Goal: Find contact information: Find contact information

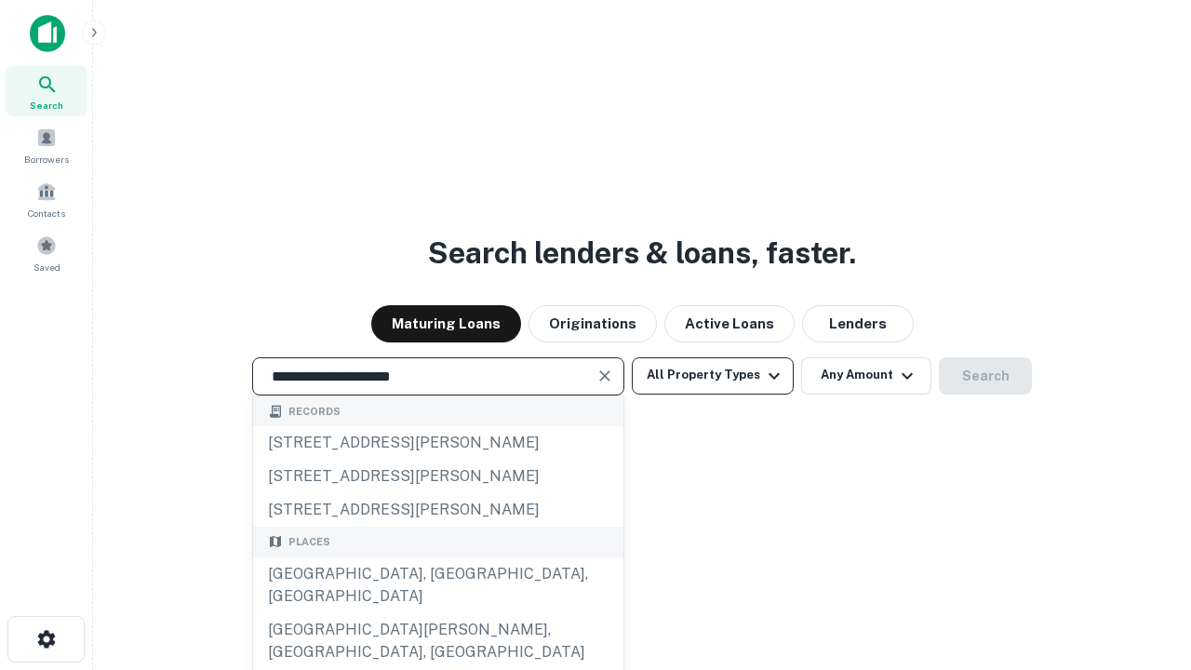
click at [437, 613] on div "[GEOGRAPHIC_DATA], [GEOGRAPHIC_DATA], [GEOGRAPHIC_DATA]" at bounding box center [438, 585] width 370 height 56
click at [713, 375] on button "All Property Types" at bounding box center [713, 375] width 162 height 37
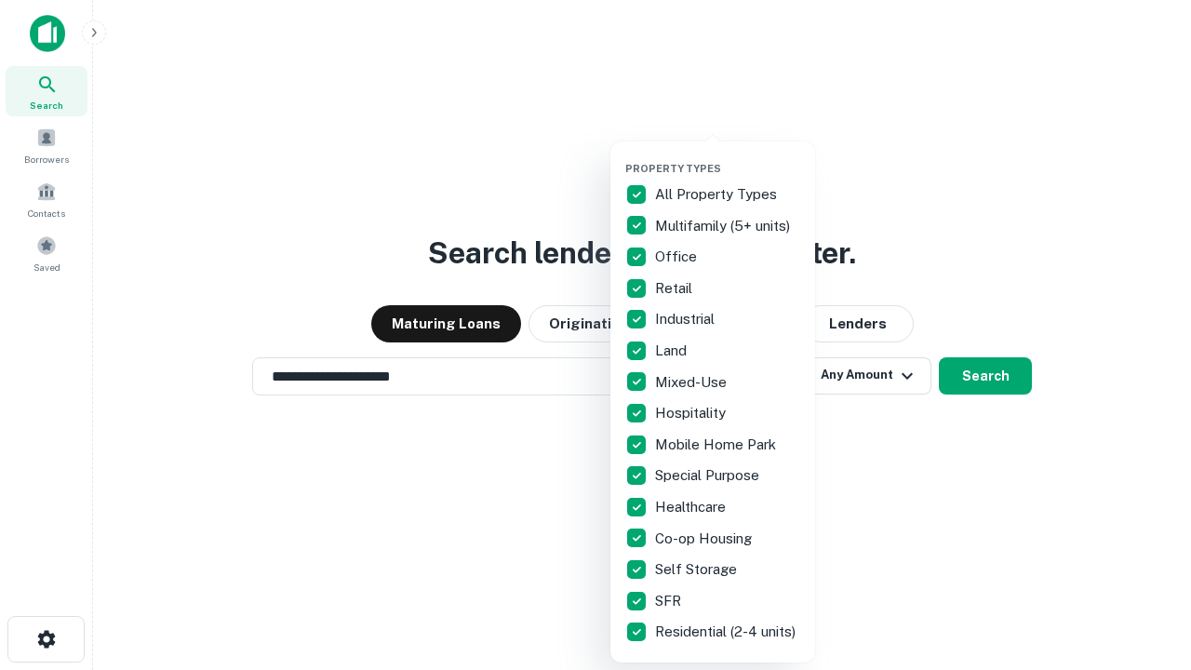
type input "**********"
click at [727, 156] on button "button" at bounding box center [727, 156] width 205 height 1
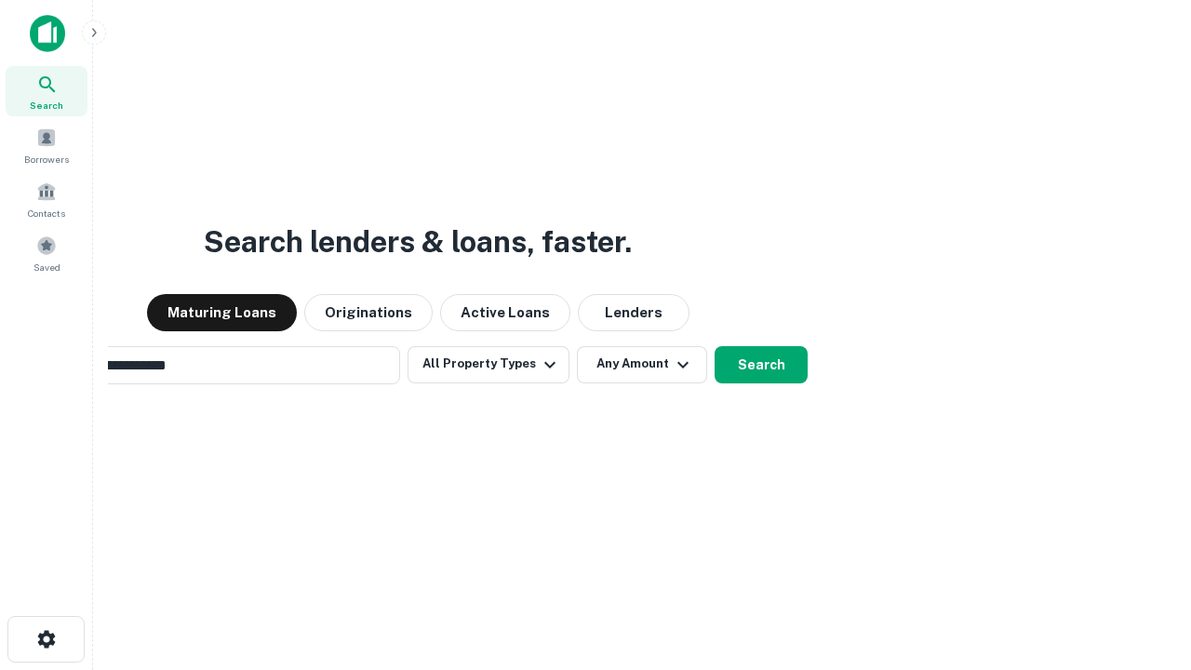
scroll to position [29, 0]
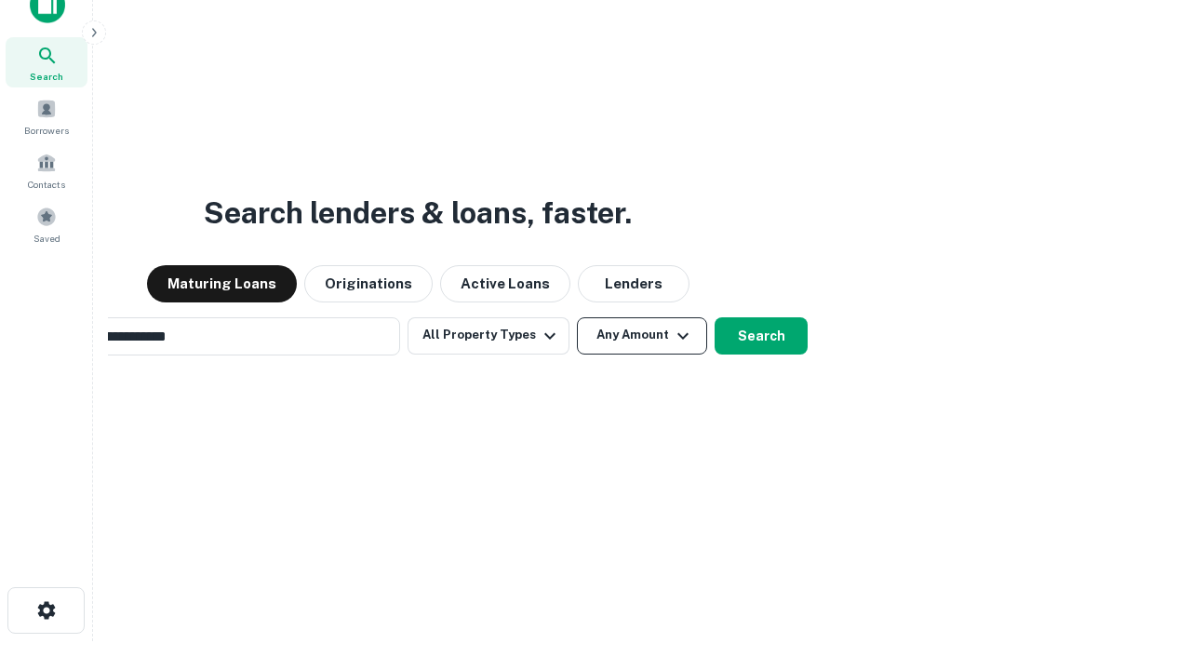
click at [577, 317] on button "Any Amount" at bounding box center [642, 335] width 130 height 37
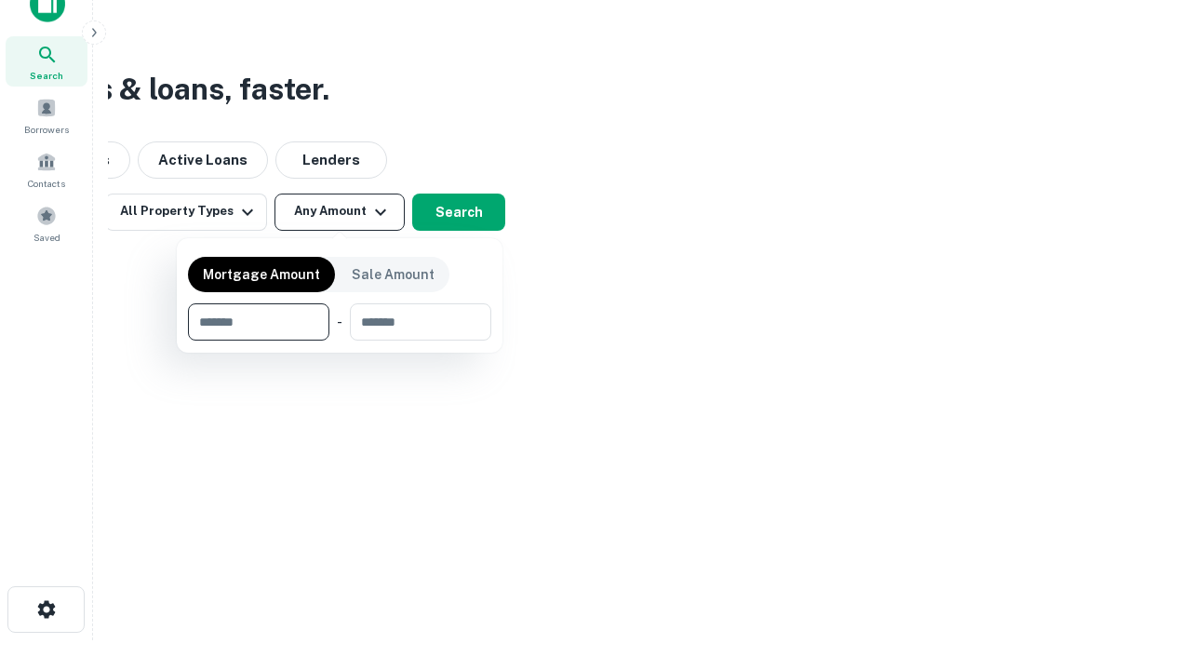
type input "*******"
click at [340, 340] on button "button" at bounding box center [339, 340] width 303 height 1
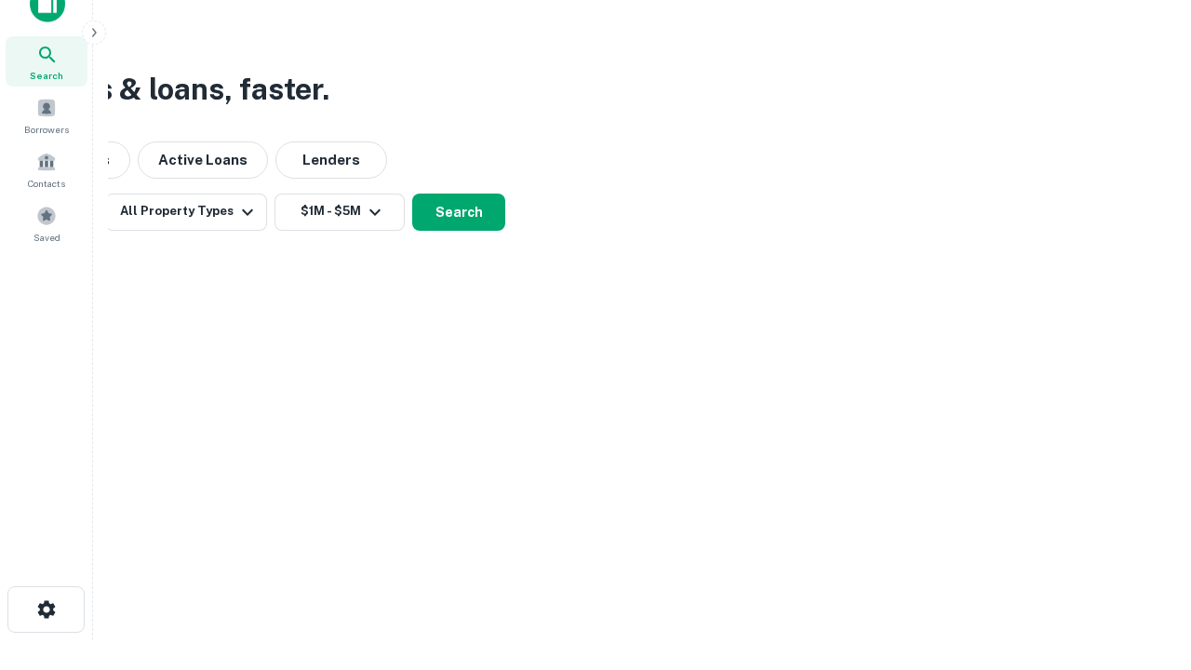
scroll to position [29, 0]
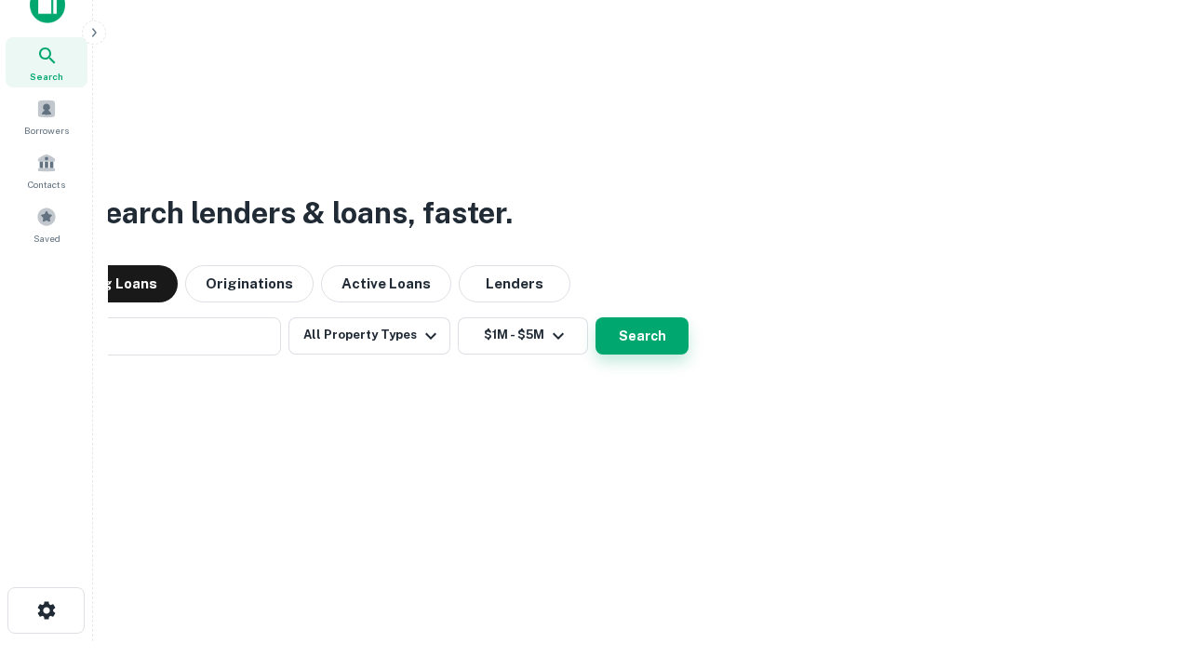
click at [595, 317] on button "Search" at bounding box center [641, 335] width 93 height 37
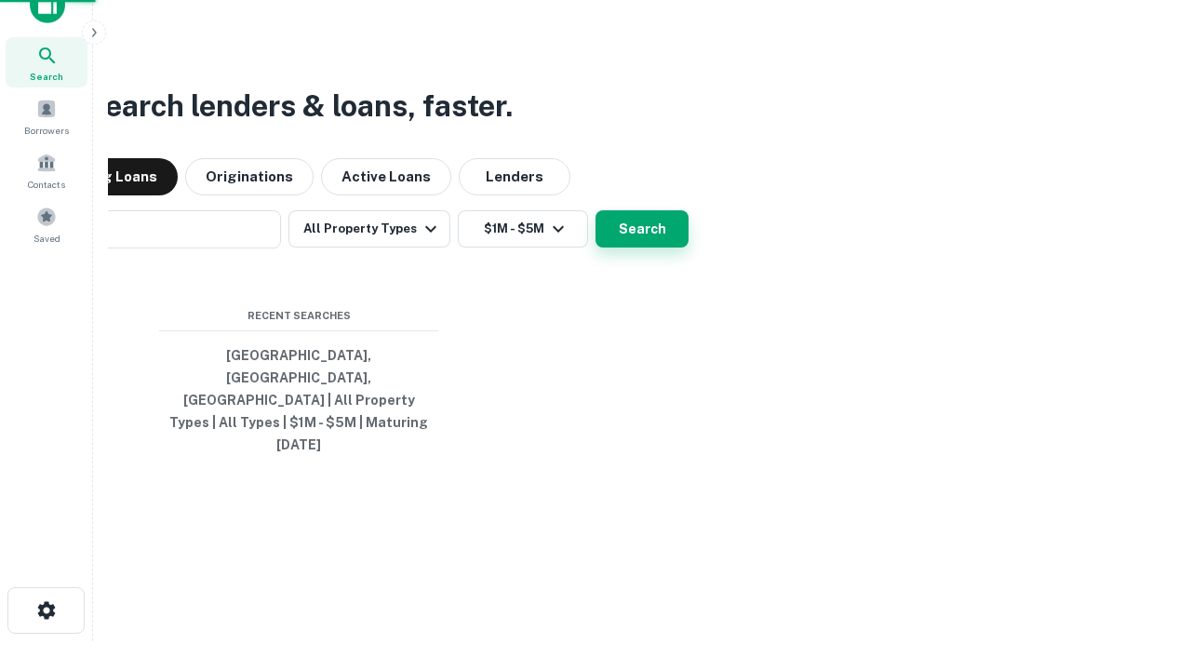
scroll to position [30, 0]
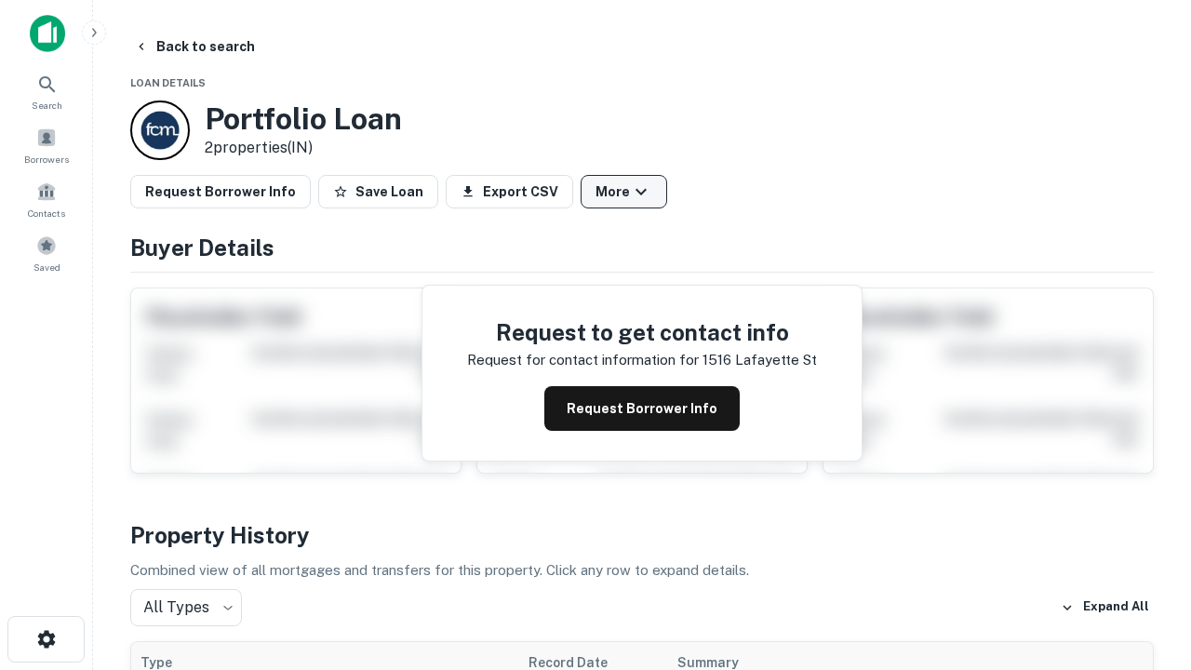
click at [623, 192] on button "More" at bounding box center [623, 191] width 87 height 33
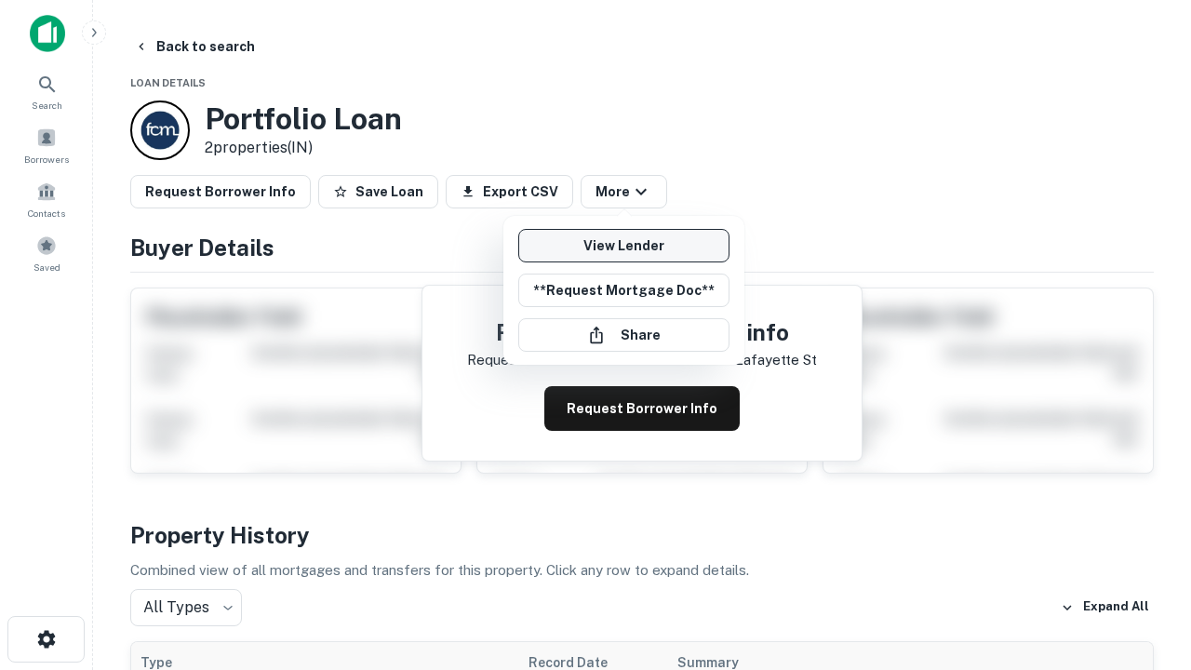
click at [623, 246] on link "View Lender" at bounding box center [623, 245] width 211 height 33
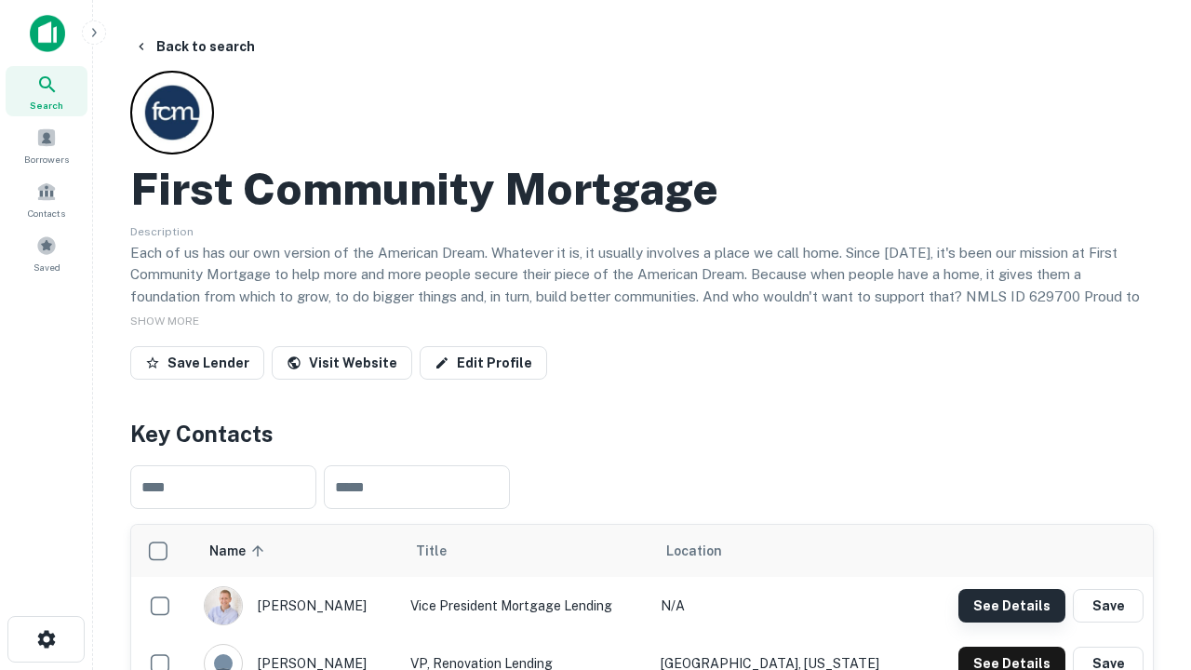
click at [1011, 605] on button "See Details" at bounding box center [1011, 605] width 107 height 33
click at [46, 639] on icon "button" at bounding box center [46, 639] width 22 height 22
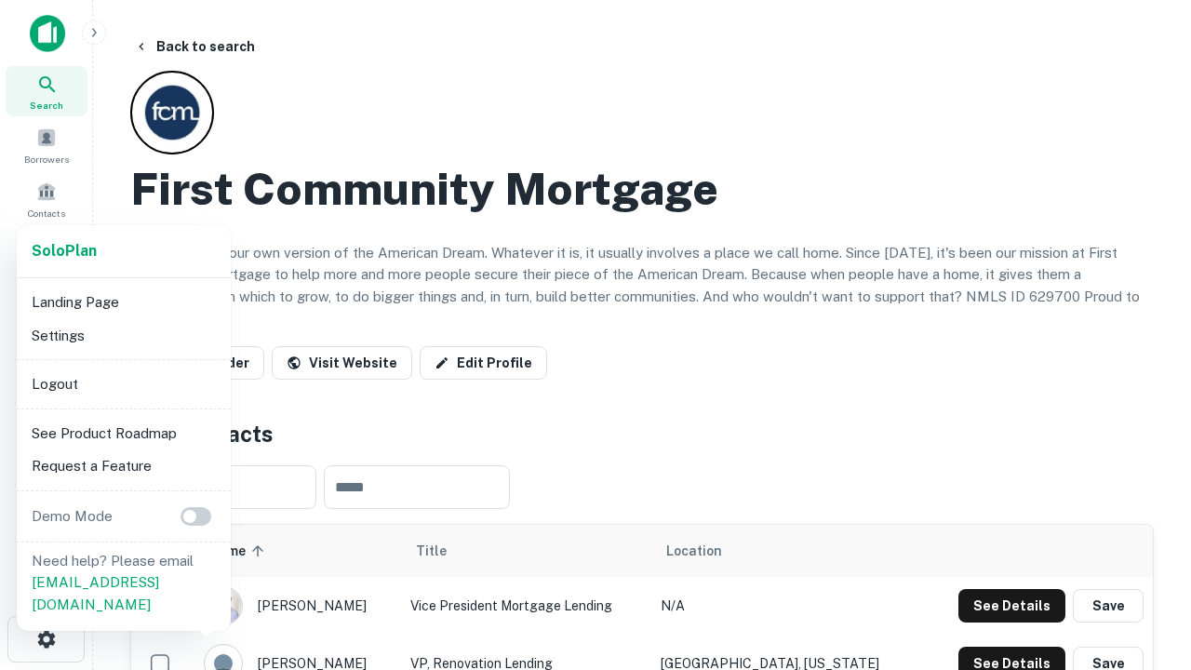
click at [123, 383] on li "Logout" at bounding box center [123, 383] width 199 height 33
